Goal: Transaction & Acquisition: Purchase product/service

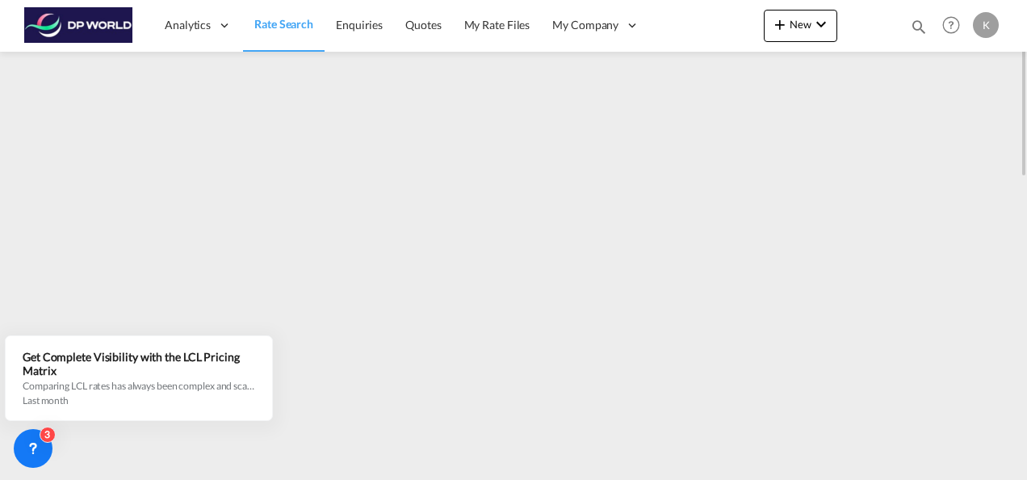
click at [287, 27] on span "Rate Search" at bounding box center [283, 24] width 59 height 14
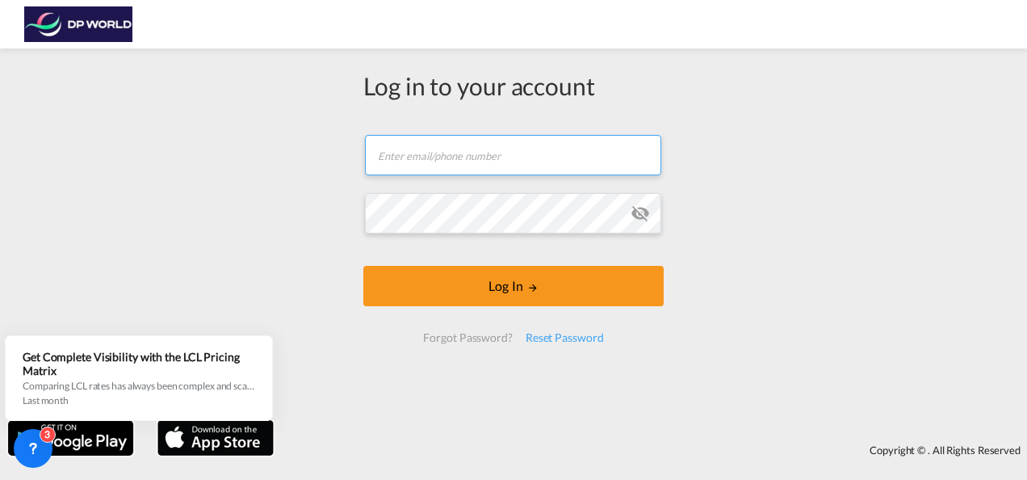
type input "[PERSON_NAME][EMAIL_ADDRESS][DOMAIN_NAME]"
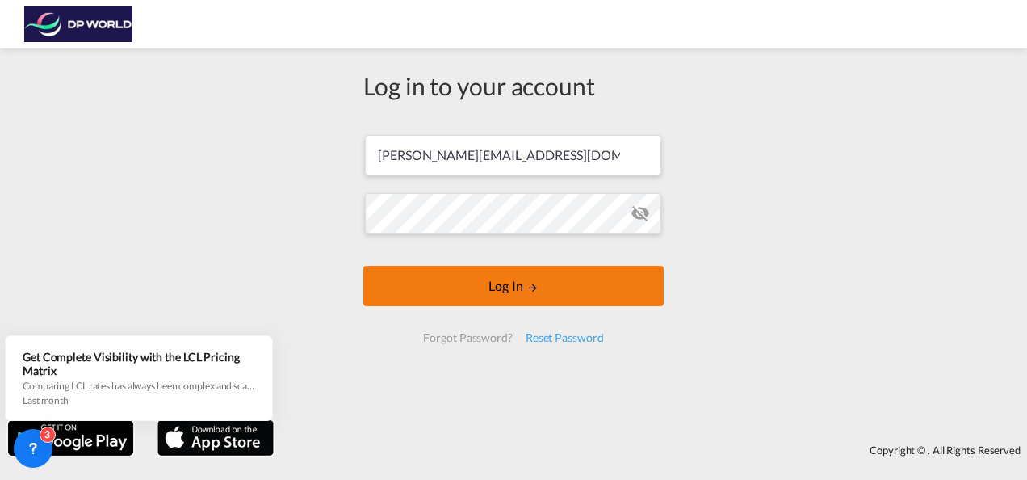
click at [506, 286] on button "Log In" at bounding box center [513, 286] width 300 height 40
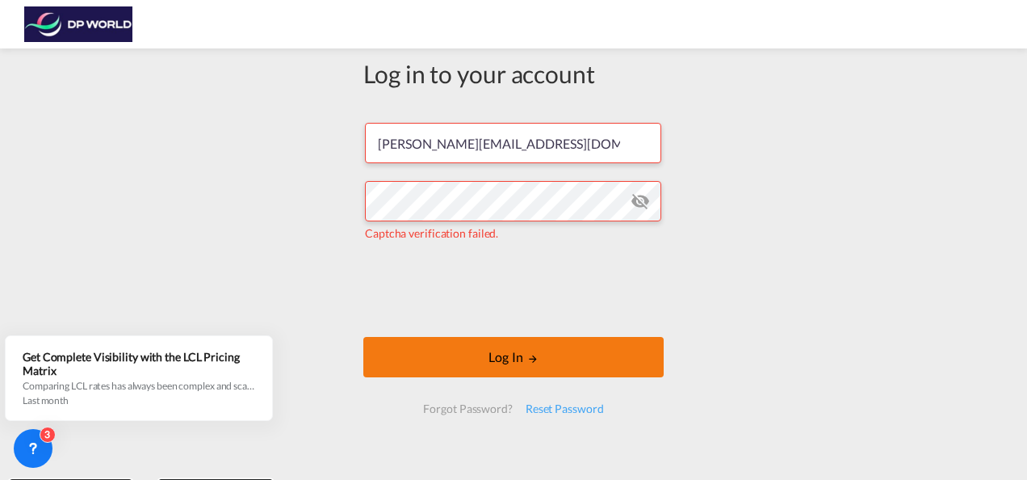
click at [514, 363] on button "Log In" at bounding box center [513, 357] width 300 height 40
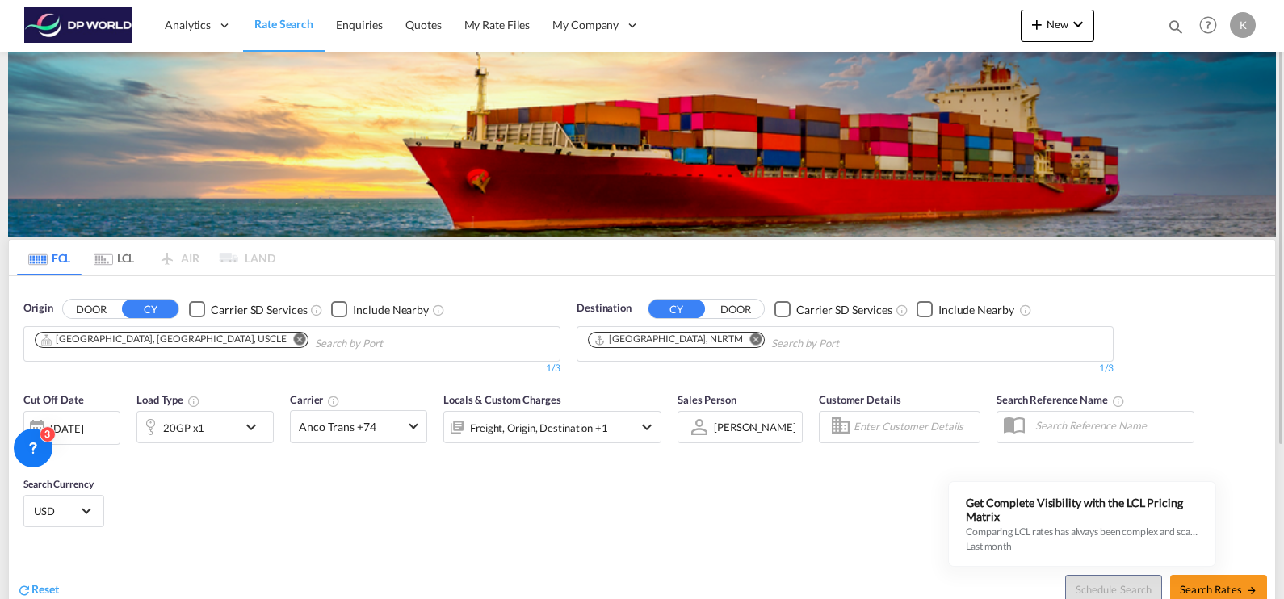
click at [289, 28] on span "Rate Search" at bounding box center [283, 24] width 59 height 14
click at [294, 339] on md-icon "Remove" at bounding box center [300, 340] width 12 height 12
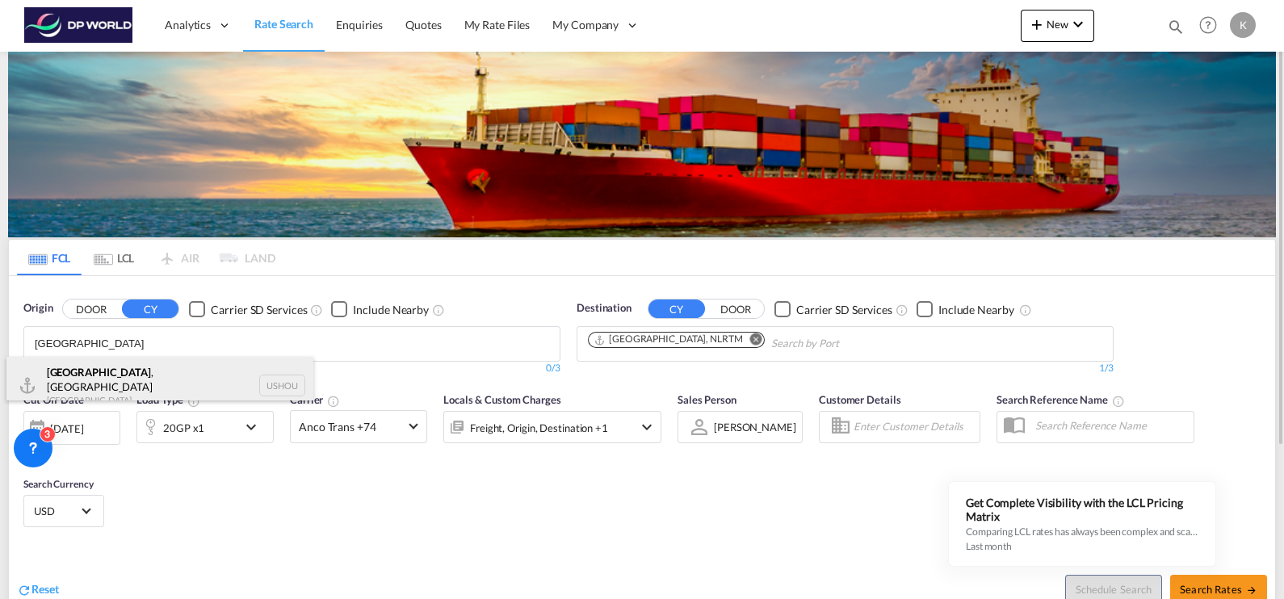
type input "[GEOGRAPHIC_DATA]"
click at [135, 382] on div "[GEOGRAPHIC_DATA] , [GEOGRAPHIC_DATA] [GEOGRAPHIC_DATA] USHOU" at bounding box center [159, 386] width 307 height 58
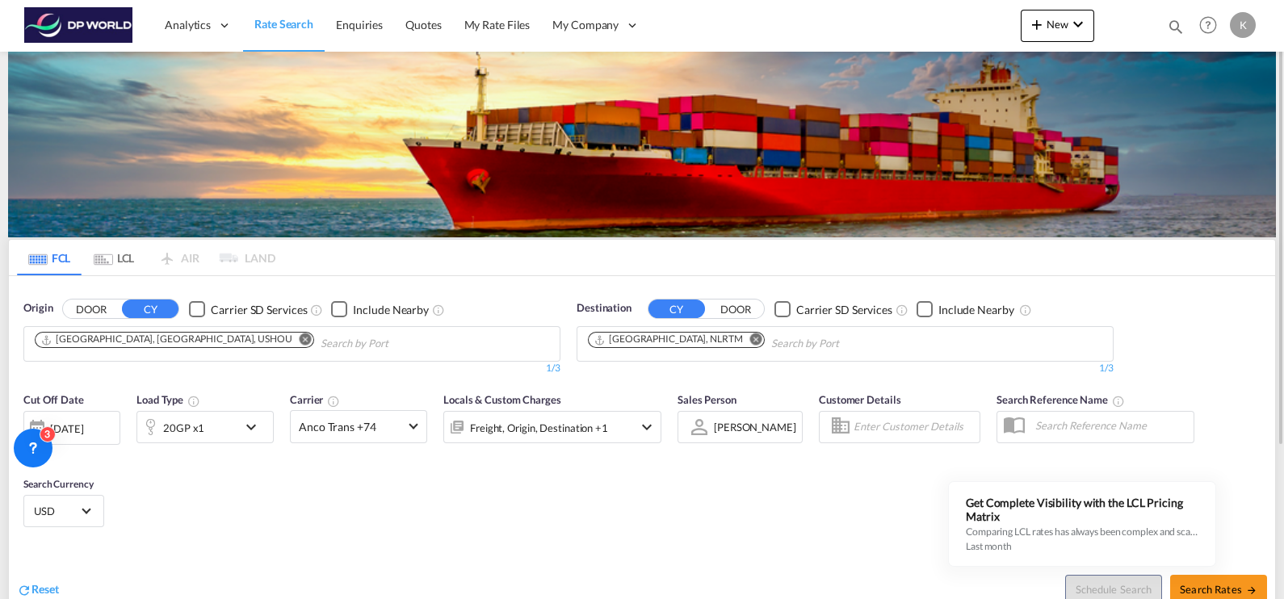
click at [750, 338] on md-icon "Remove" at bounding box center [756, 340] width 12 height 12
click at [679, 341] on input "Chips input." at bounding box center [664, 344] width 153 height 26
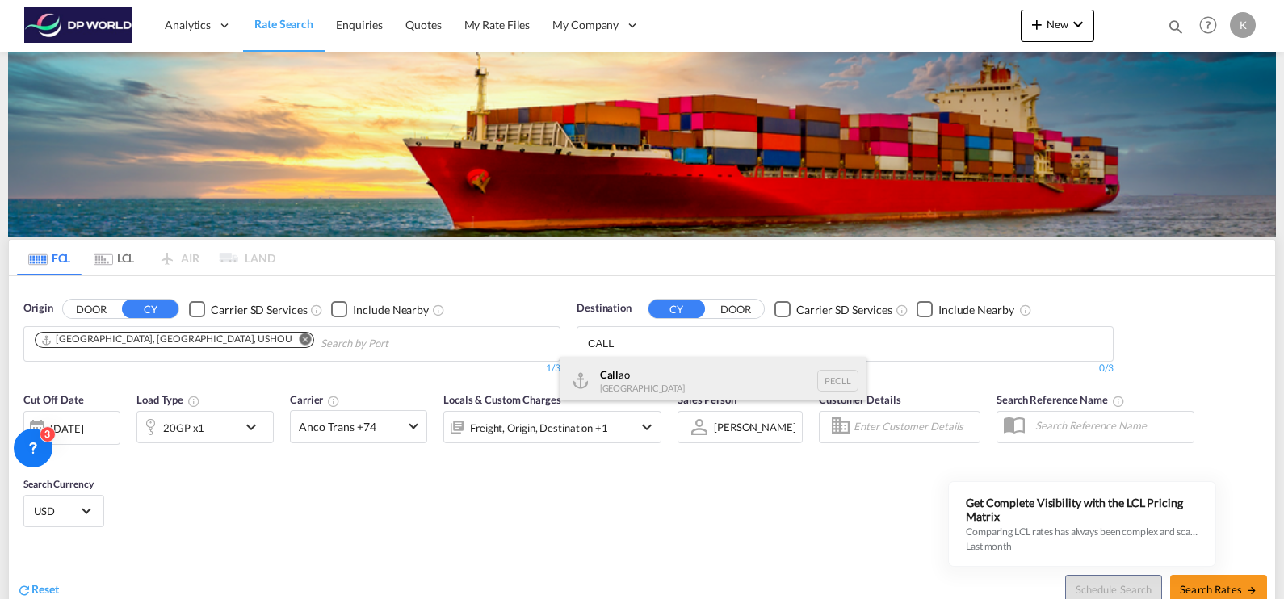
type input "CALL"
click at [665, 371] on div "Call ao [GEOGRAPHIC_DATA] PECLL" at bounding box center [713, 381] width 307 height 48
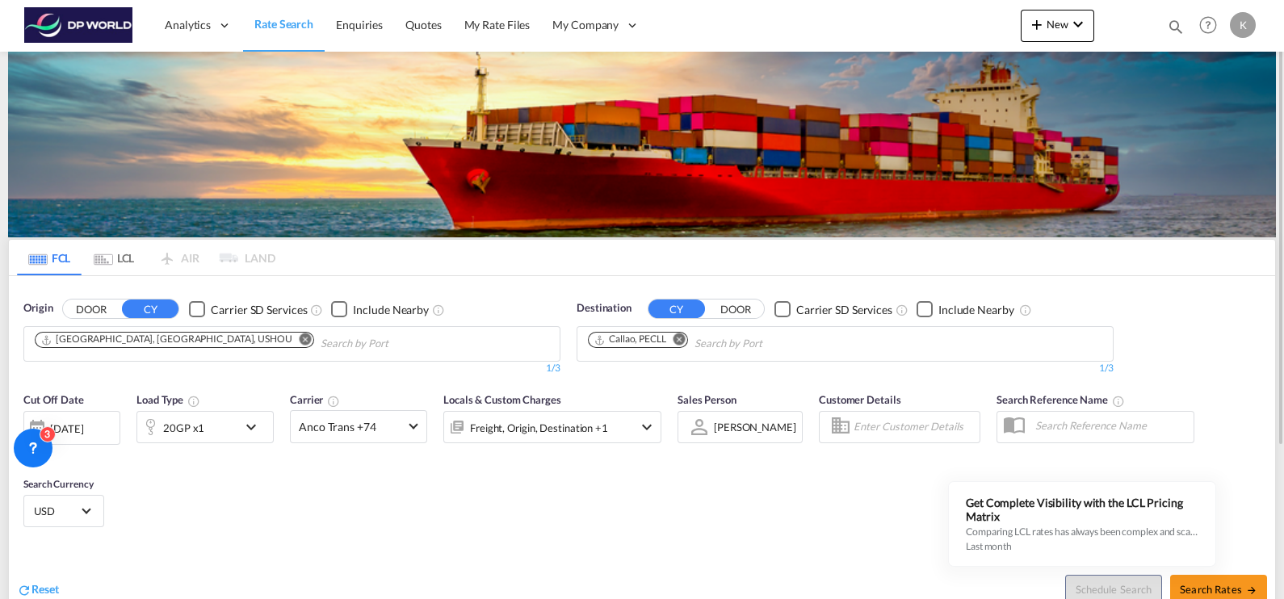
click at [252, 424] on md-icon "icon-chevron-down" at bounding box center [254, 426] width 27 height 19
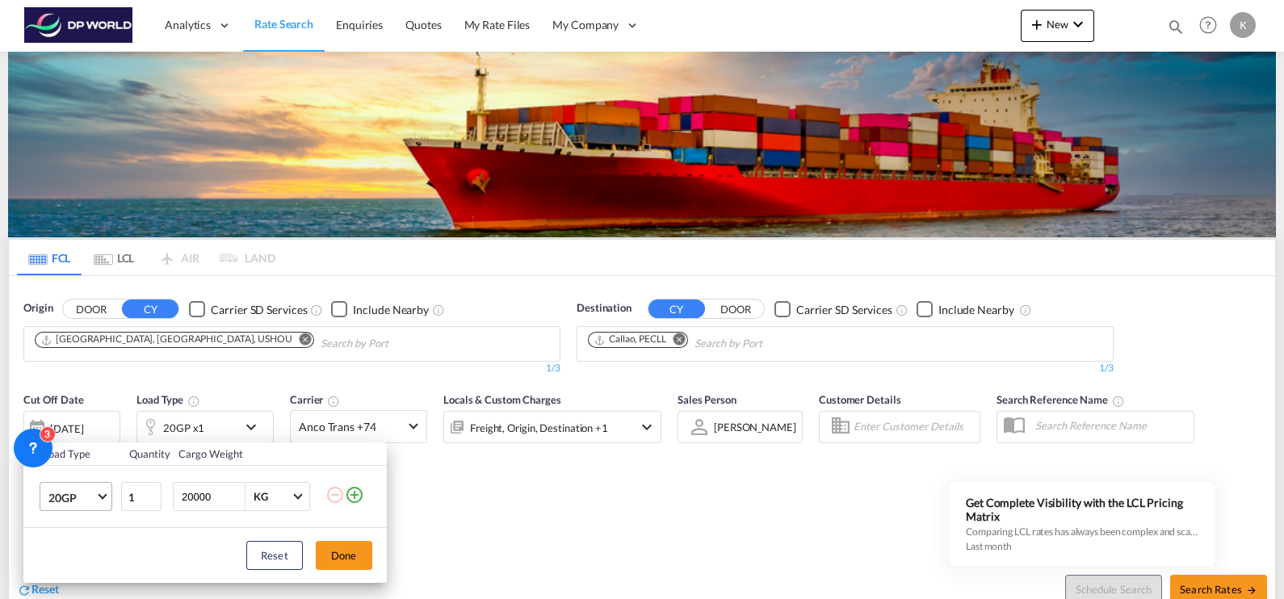
click at [97, 479] on md-select-value "20GP" at bounding box center [79, 496] width 65 height 27
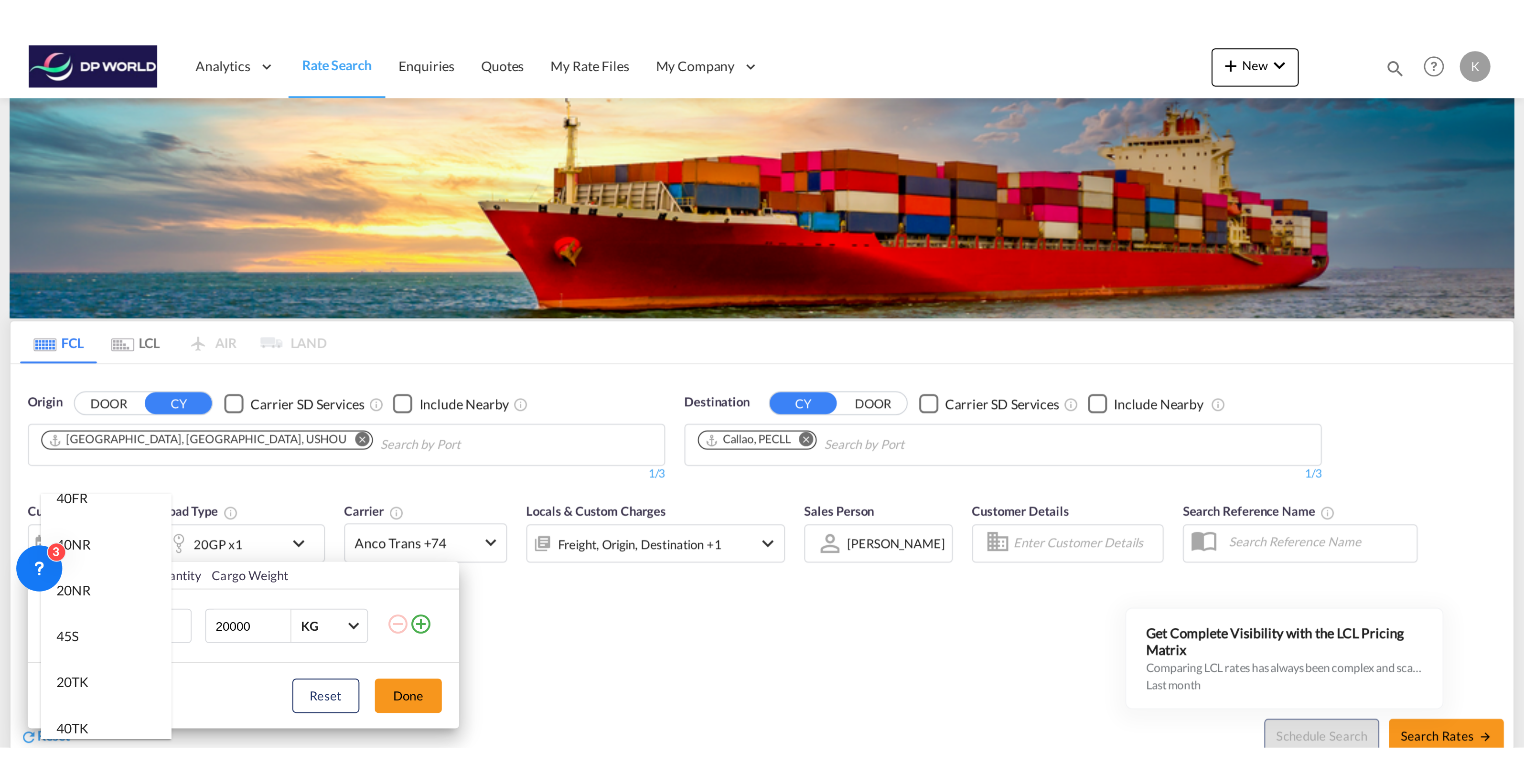
scroll to position [299, 0]
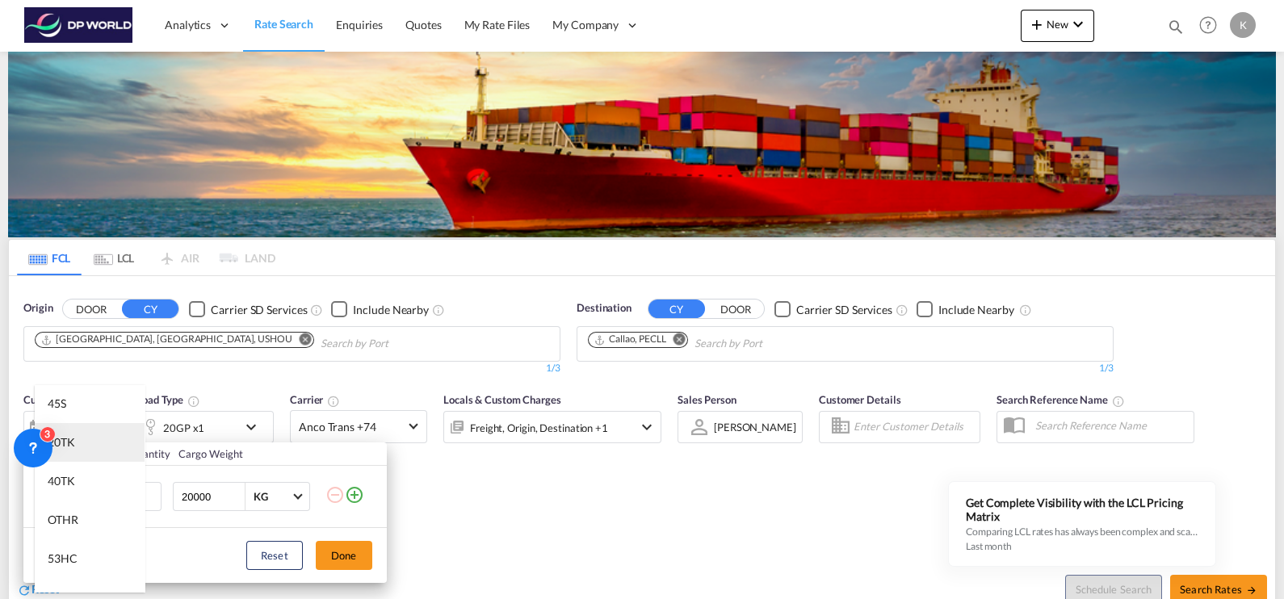
click at [93, 443] on md-option "20TK" at bounding box center [90, 442] width 110 height 39
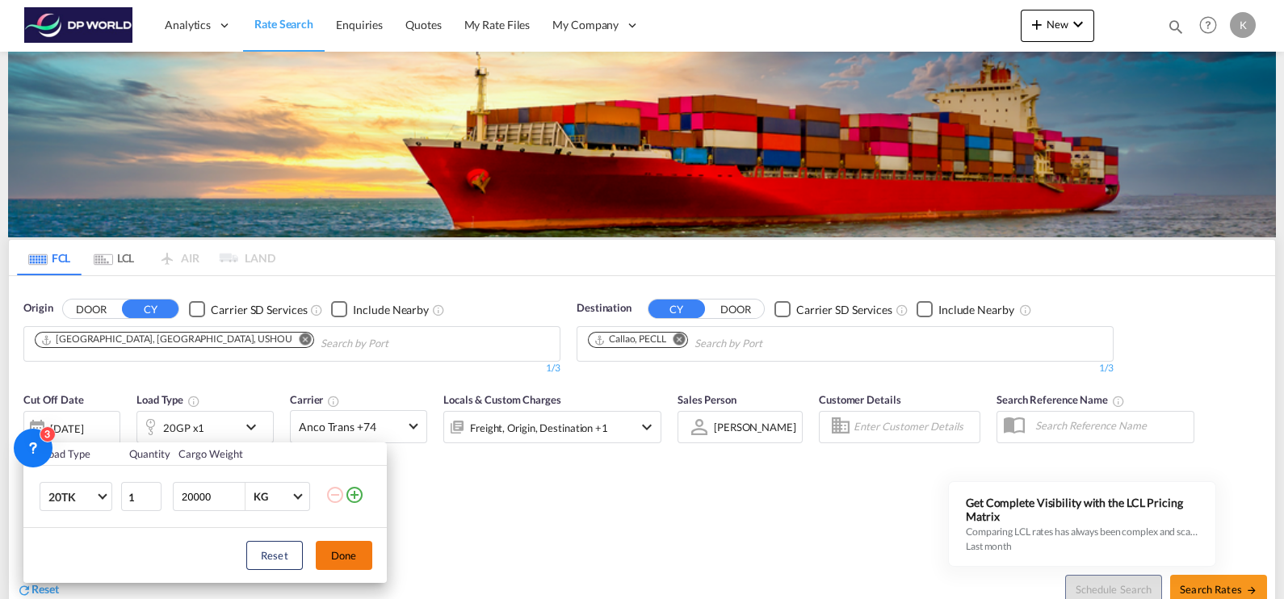
click at [355, 479] on button "Done" at bounding box center [344, 555] width 57 height 29
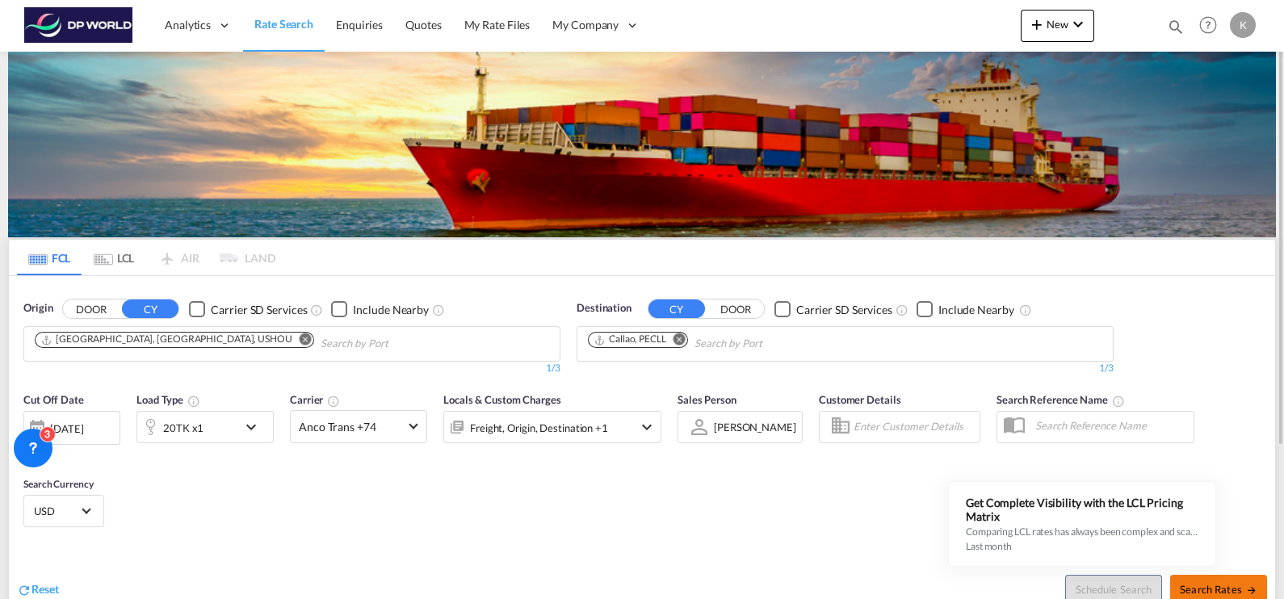
click at [1026, 479] on span "Search Rates" at bounding box center [1219, 589] width 78 height 13
type input "USHOU to PECLL / [DATE]"
